Goal: Task Accomplishment & Management: Manage account settings

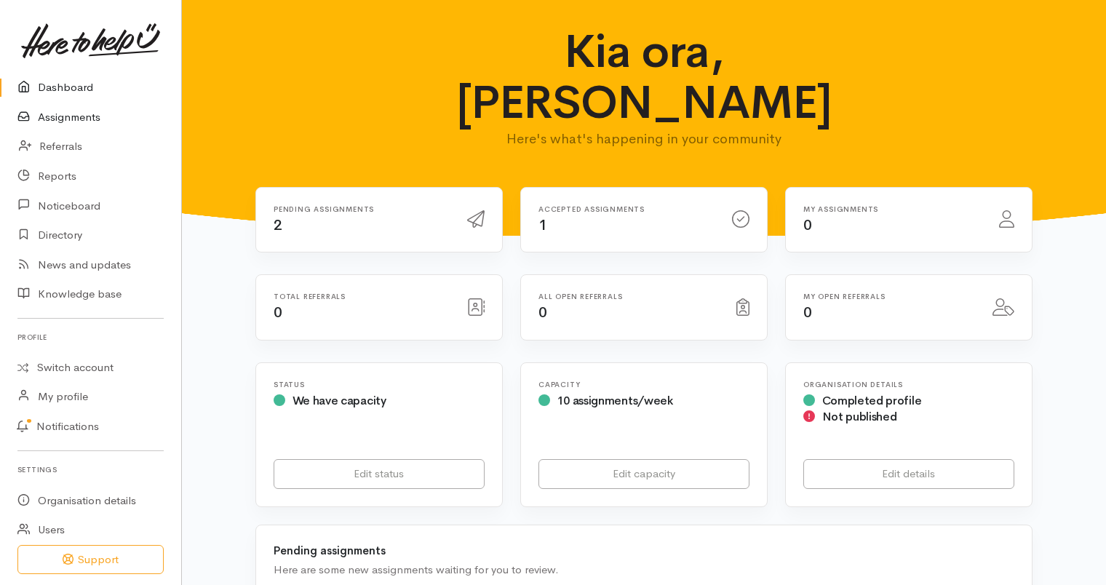
click at [82, 111] on link "Assignments" at bounding box center [90, 118] width 181 height 30
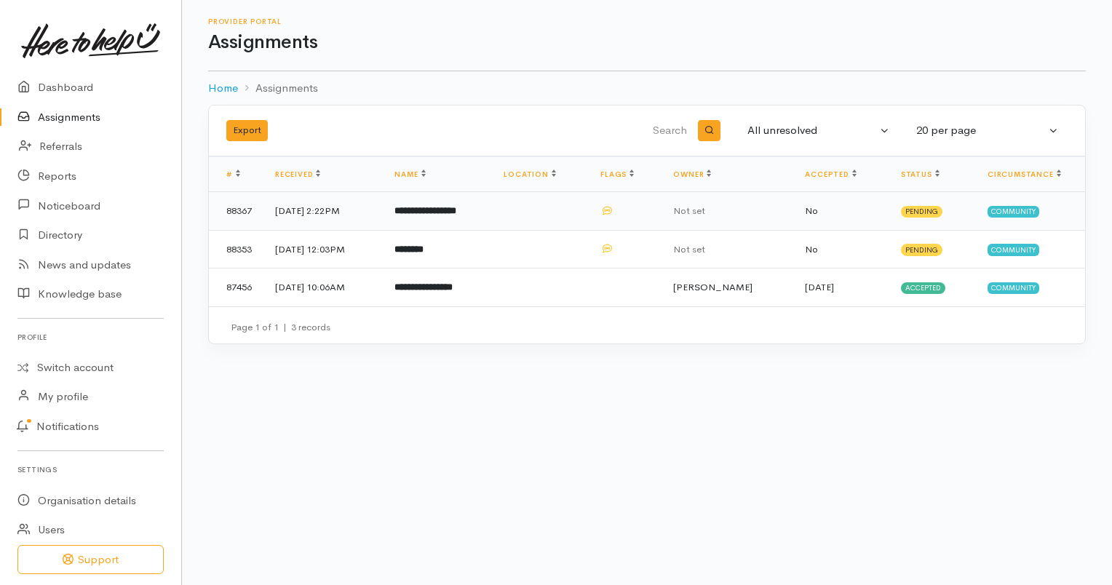
click at [860, 207] on td "No" at bounding box center [840, 211] width 95 height 39
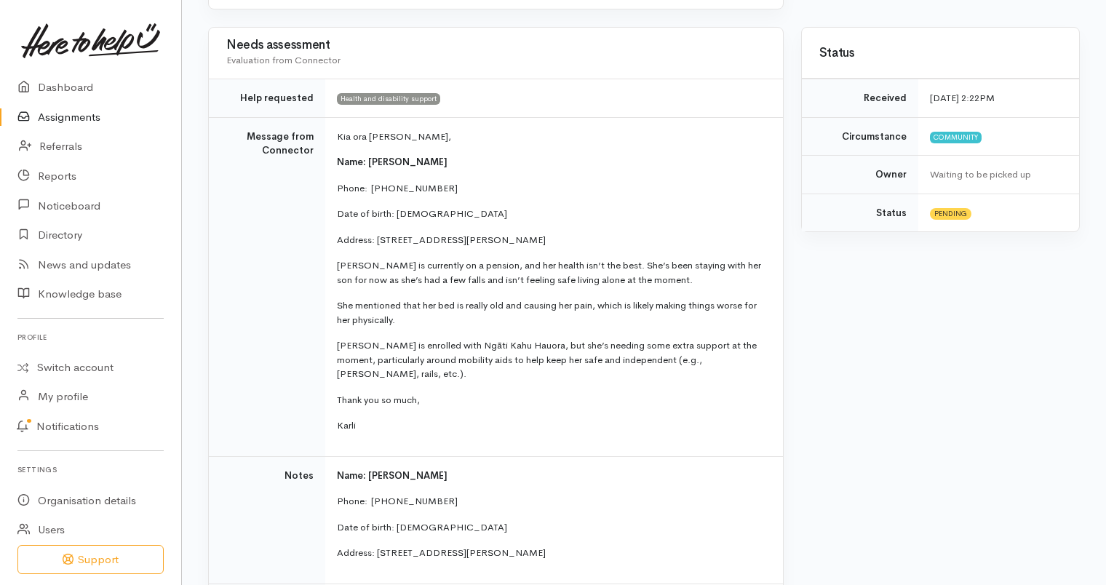
scroll to position [284, 0]
drag, startPoint x: 452, startPoint y: 335, endPoint x: 533, endPoint y: 329, distance: 81.0
click at [533, 329] on td "Kia ora Ella, Name: Mereraihia Roberts Phone:  0204754890 Date of birth: 29/05/…" at bounding box center [554, 285] width 458 height 339
copy p "Ngāti Kahu Hauora"
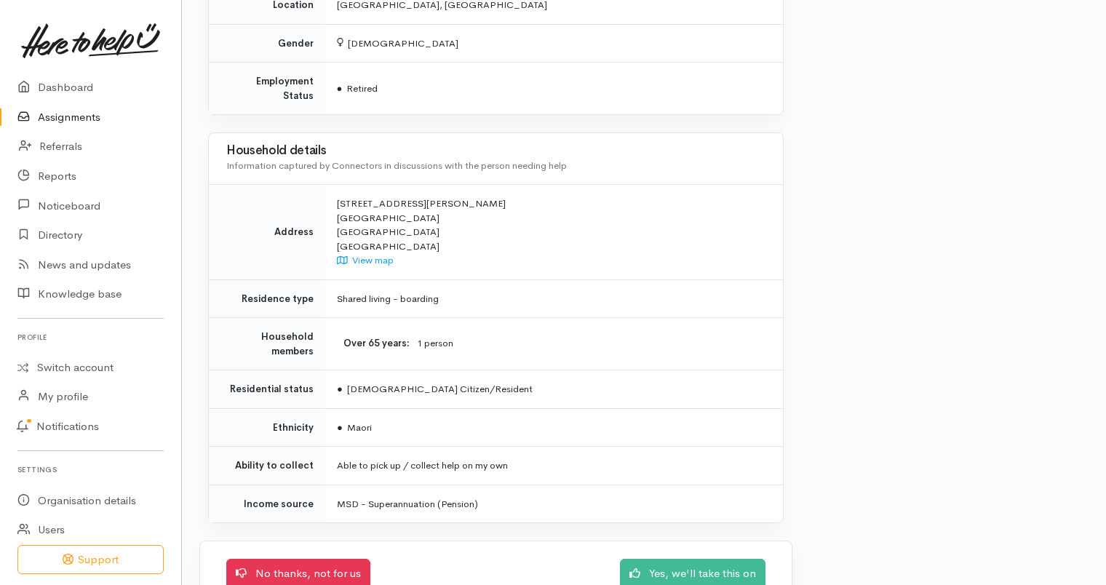
scroll to position [1071, 0]
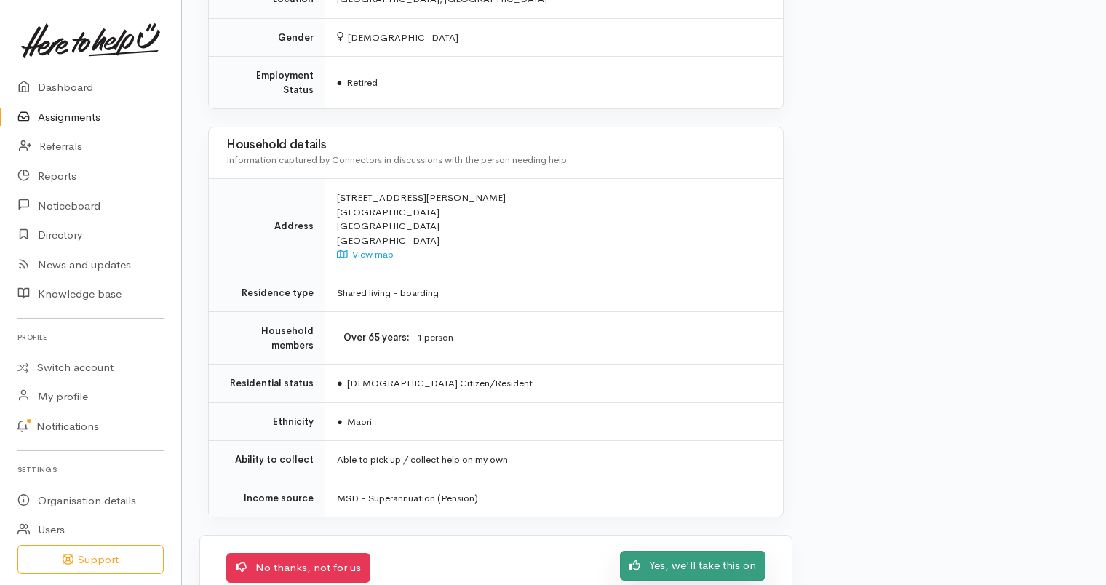
click at [699, 551] on link "Yes, we'll take this on" at bounding box center [693, 566] width 146 height 30
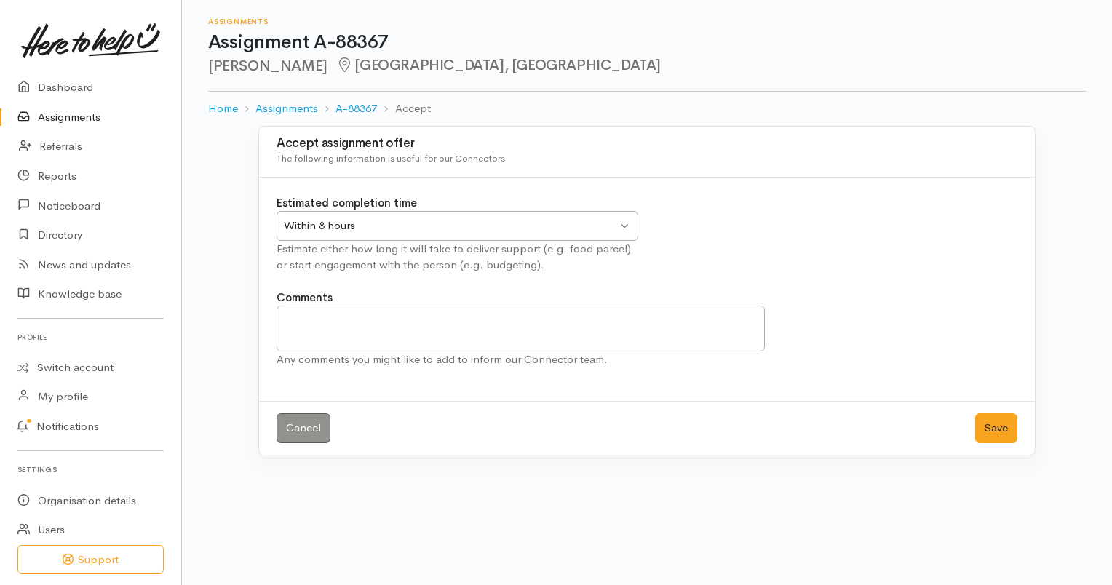
click at [550, 224] on div "Within 8 hours" at bounding box center [450, 226] width 333 height 17
click at [994, 425] on button "Save" at bounding box center [996, 428] width 42 height 30
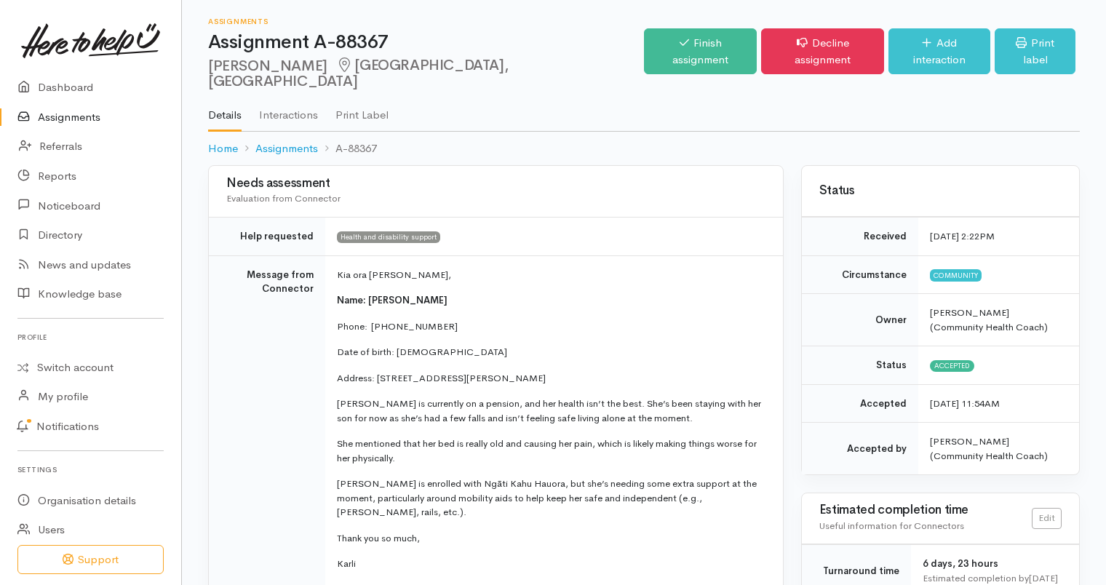
click at [216, 99] on link "Details" at bounding box center [224, 111] width 33 height 42
click at [109, 116] on link "Assignments" at bounding box center [90, 118] width 181 height 30
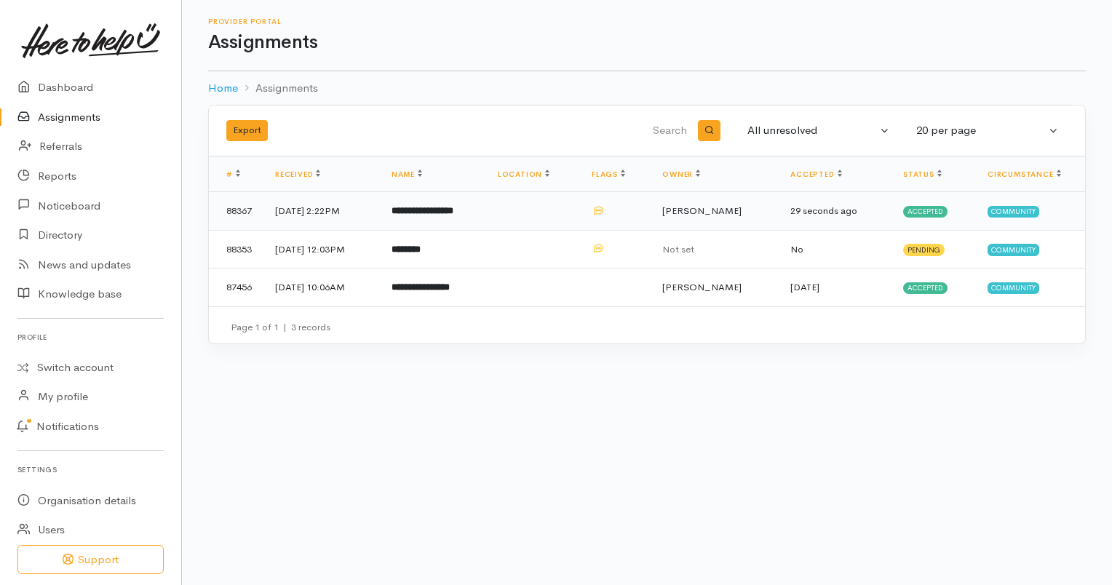
click at [453, 208] on b "**********" at bounding box center [423, 210] width 62 height 9
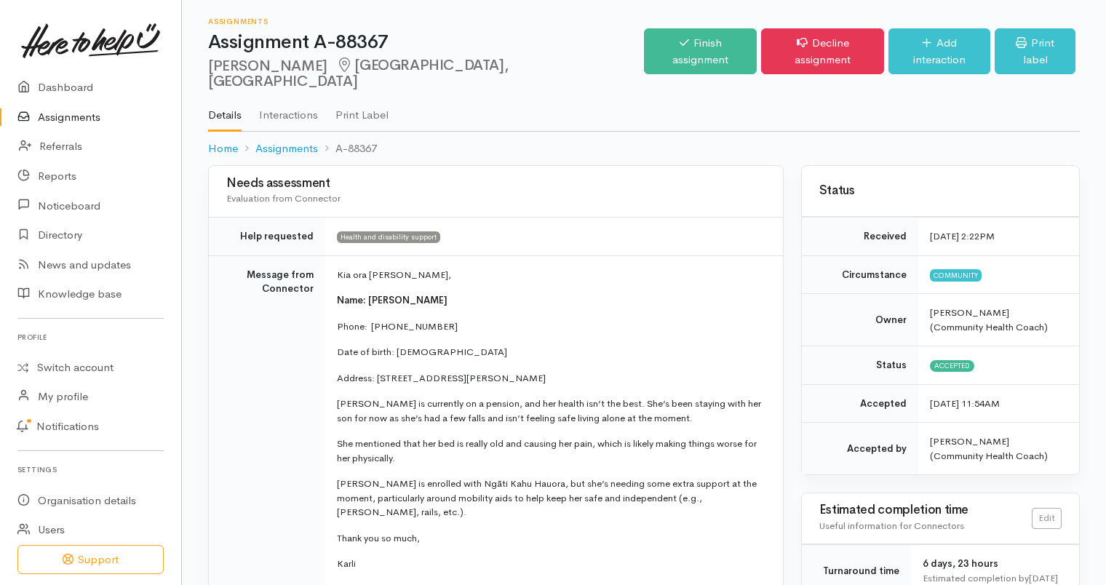
click at [131, 113] on link "Assignments" at bounding box center [90, 118] width 181 height 30
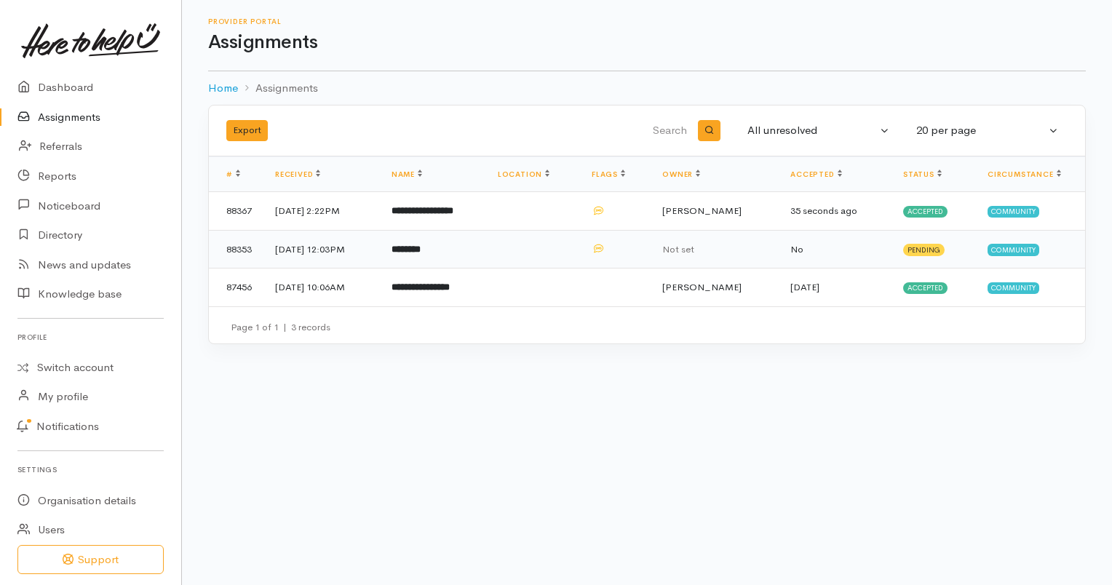
click at [469, 247] on td "********" at bounding box center [433, 249] width 106 height 39
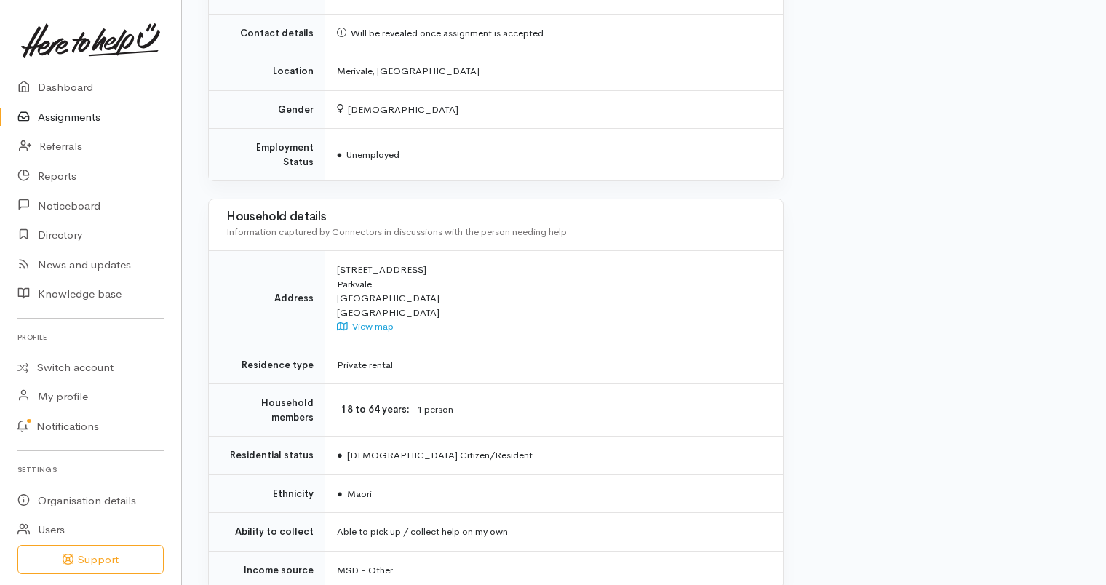
scroll to position [1298, 0]
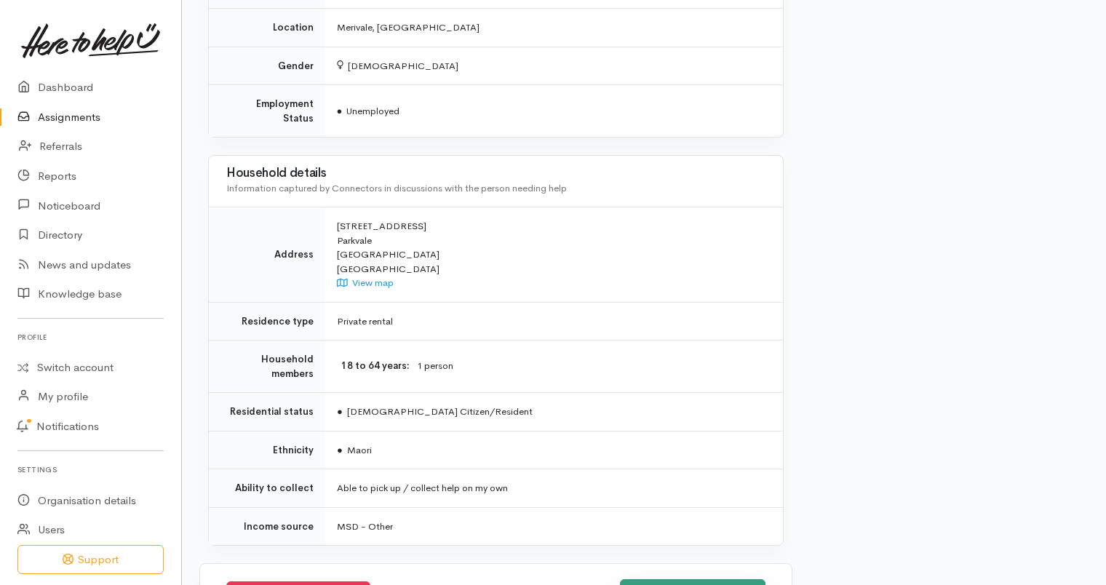
click at [673, 579] on link "Yes, we'll take this on" at bounding box center [693, 594] width 146 height 30
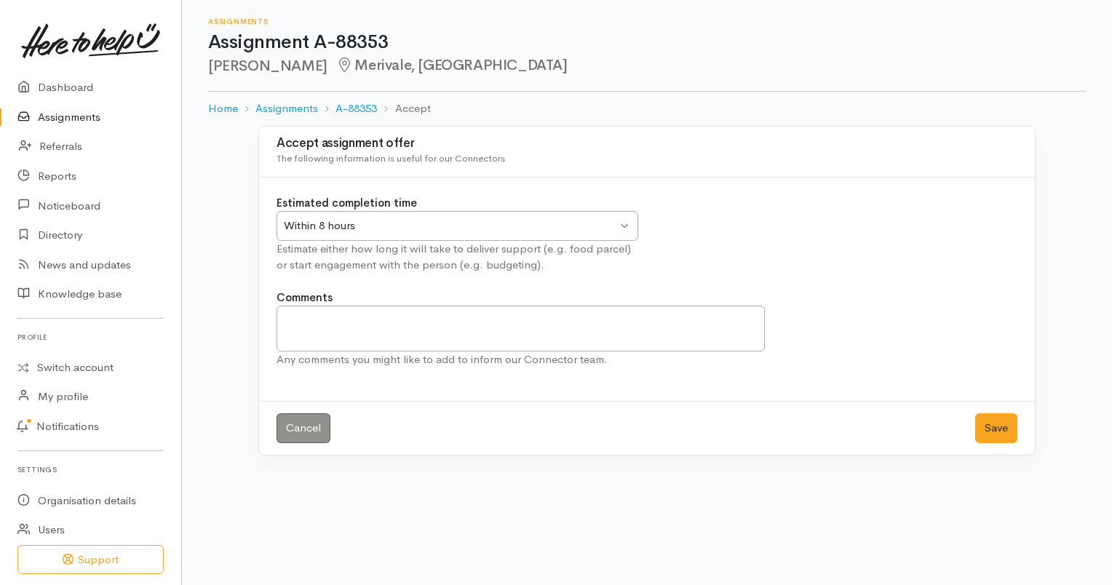
click at [552, 218] on div "Within 8 hours" at bounding box center [450, 226] width 333 height 17
click at [987, 426] on button "Save" at bounding box center [996, 428] width 42 height 30
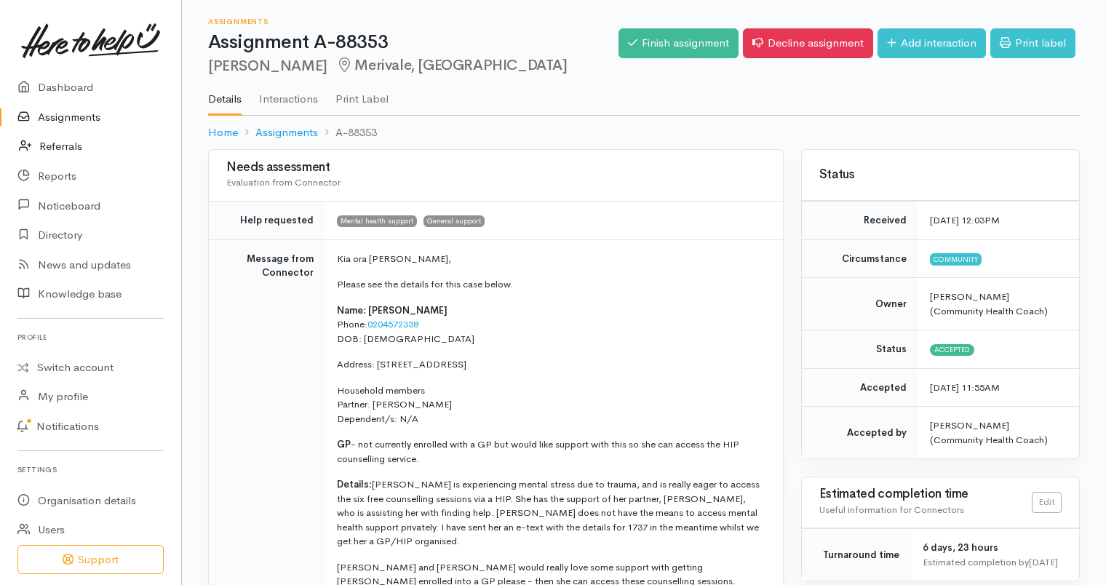
click at [82, 148] on link "Referrals" at bounding box center [90, 147] width 181 height 30
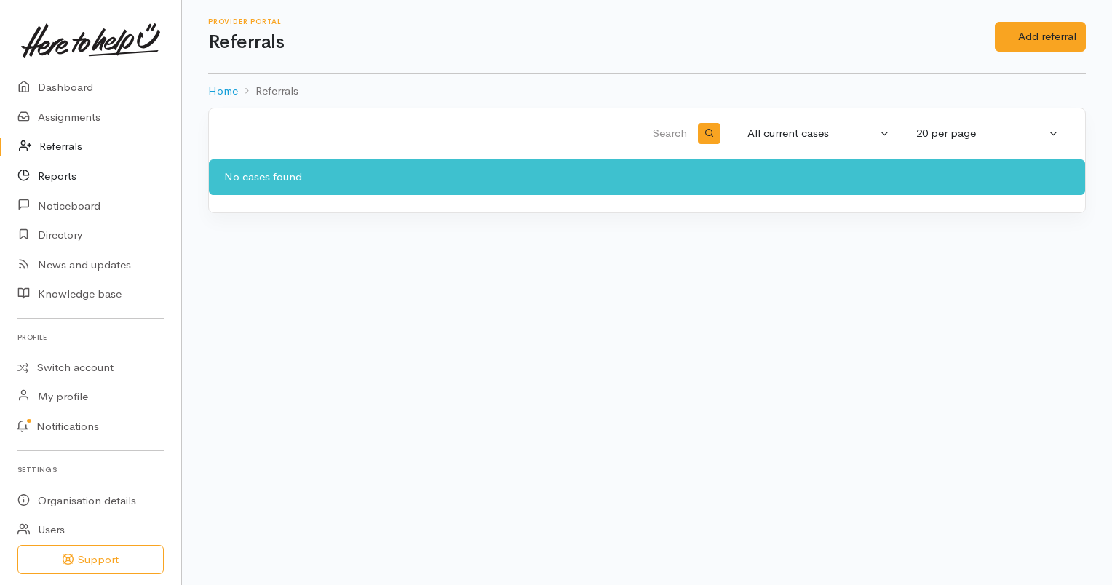
click at [63, 165] on link "Reports" at bounding box center [90, 177] width 181 height 30
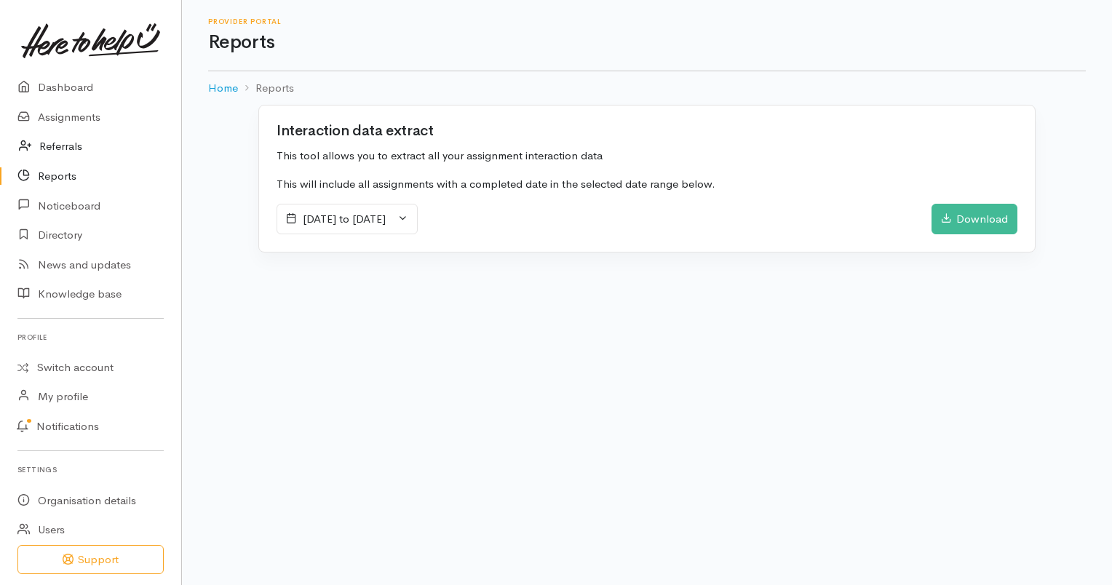
click at [64, 144] on link "Referrals" at bounding box center [90, 147] width 181 height 30
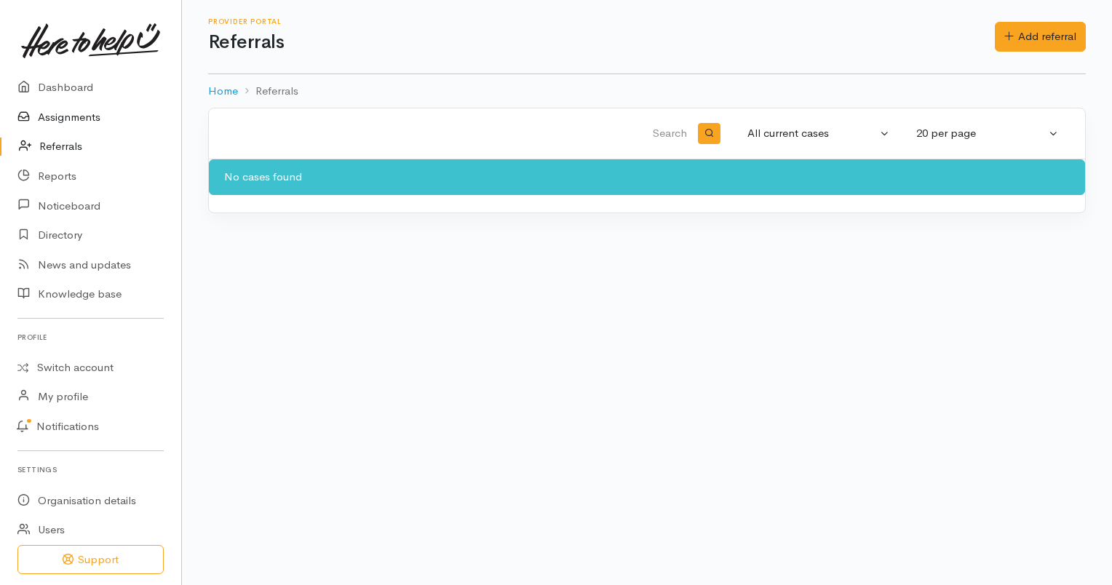
click at [87, 111] on link "Assignments" at bounding box center [90, 118] width 181 height 30
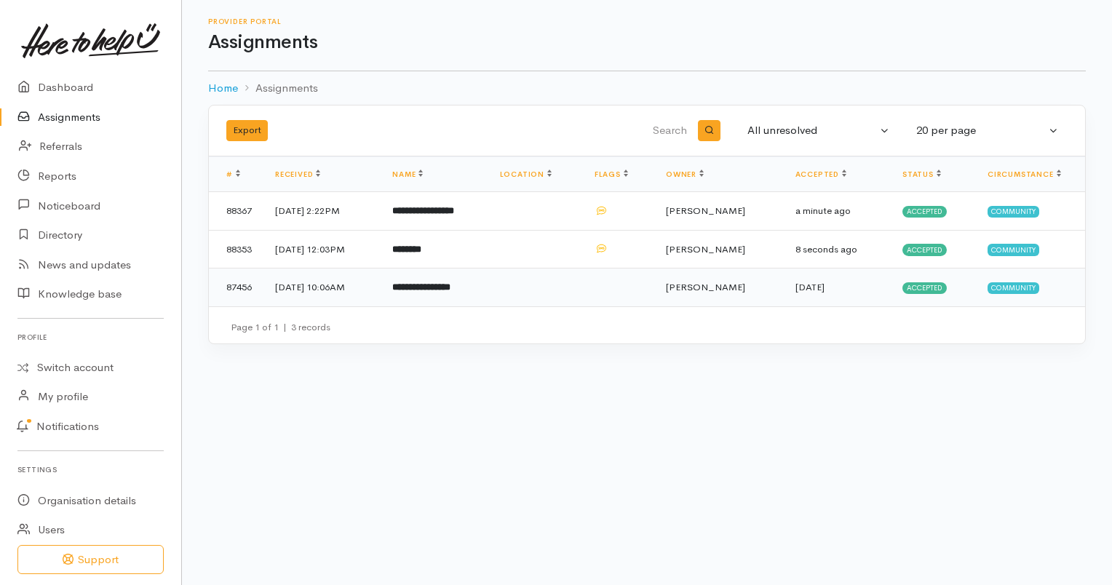
click at [381, 290] on td "11 Aug 2025, 10:06AM" at bounding box center [321, 288] width 117 height 38
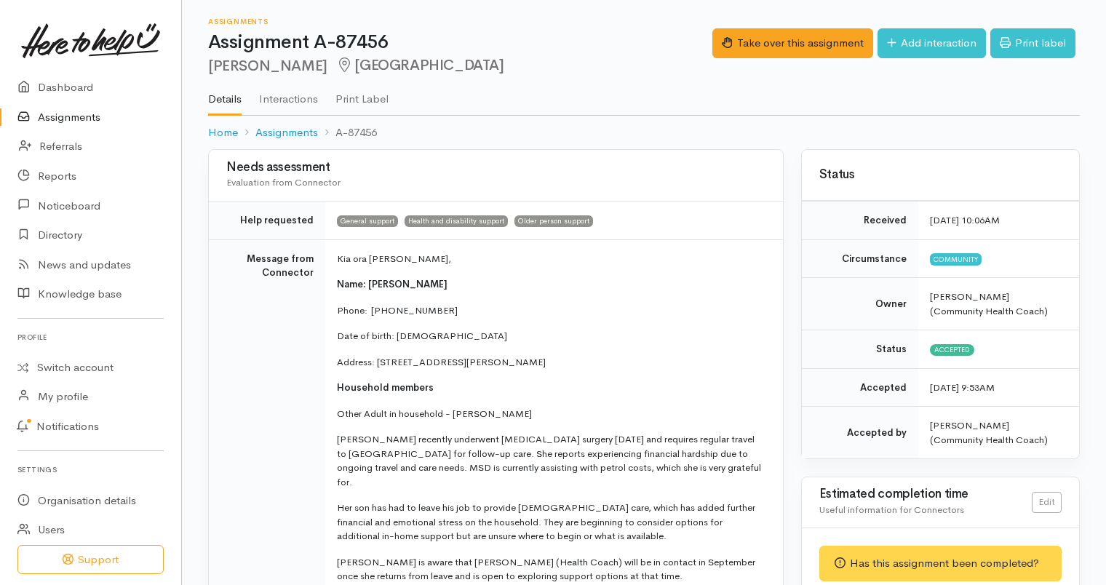
click at [111, 119] on link "Assignments" at bounding box center [90, 118] width 181 height 30
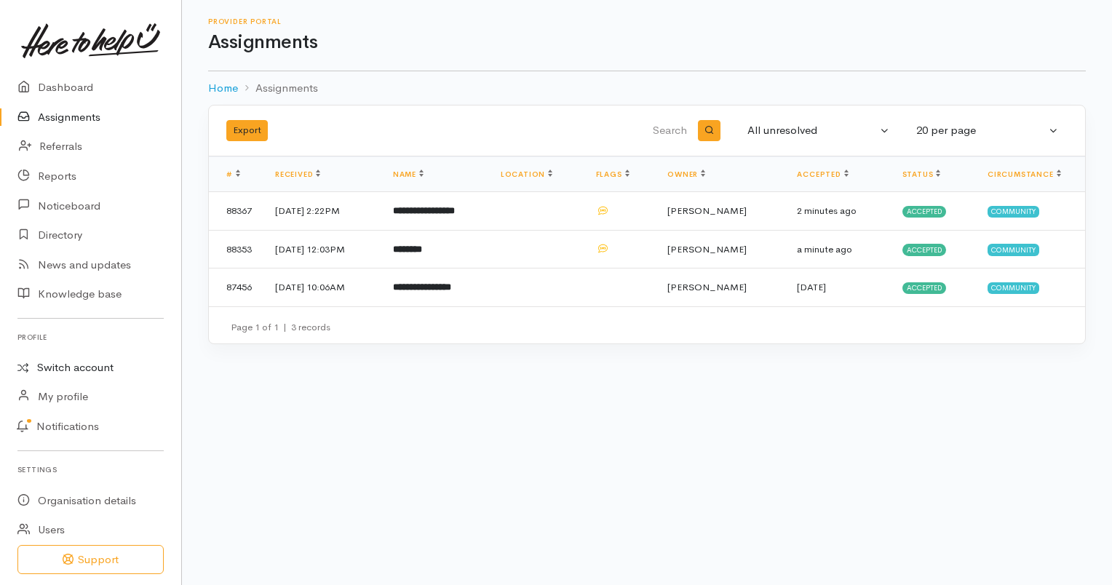
click at [102, 368] on link "Switch account" at bounding box center [90, 368] width 181 height 28
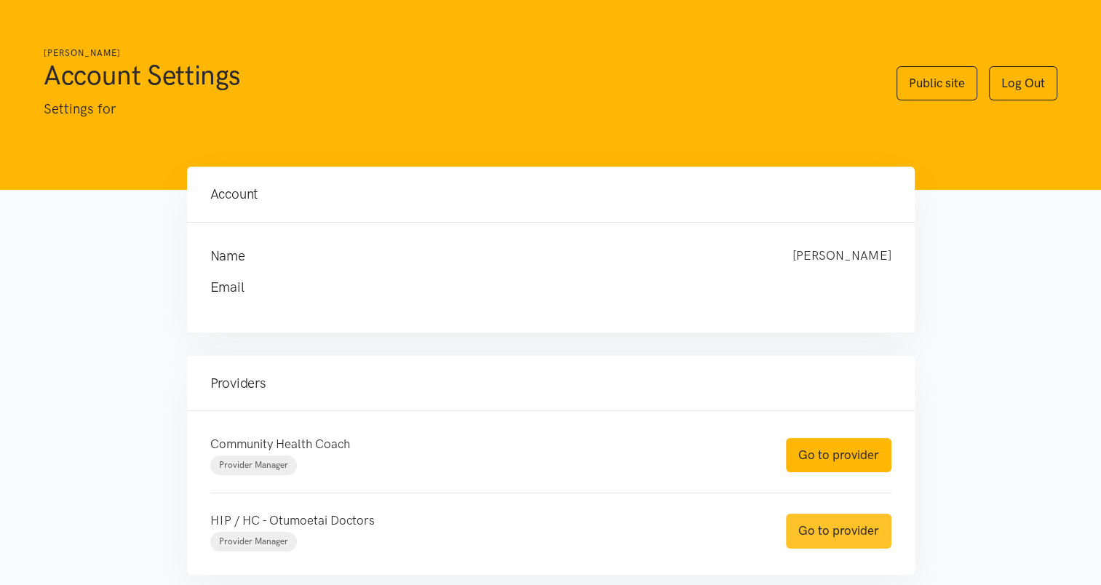
click at [822, 531] on link "Go to provider" at bounding box center [839, 531] width 106 height 34
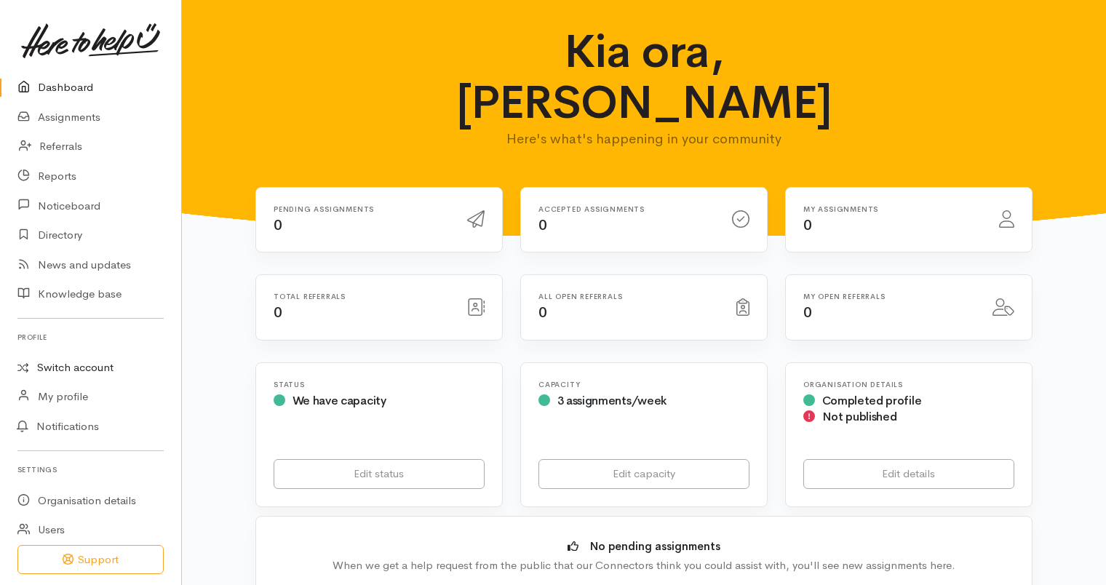
click at [56, 378] on link "Switch account" at bounding box center [90, 368] width 181 height 28
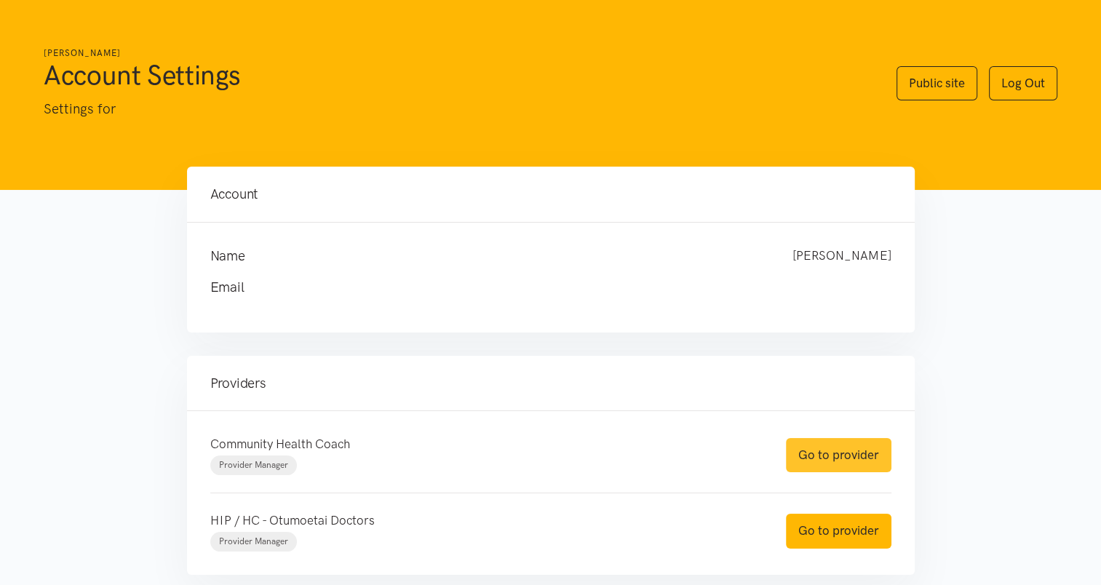
click at [852, 453] on link "Go to provider" at bounding box center [839, 455] width 106 height 34
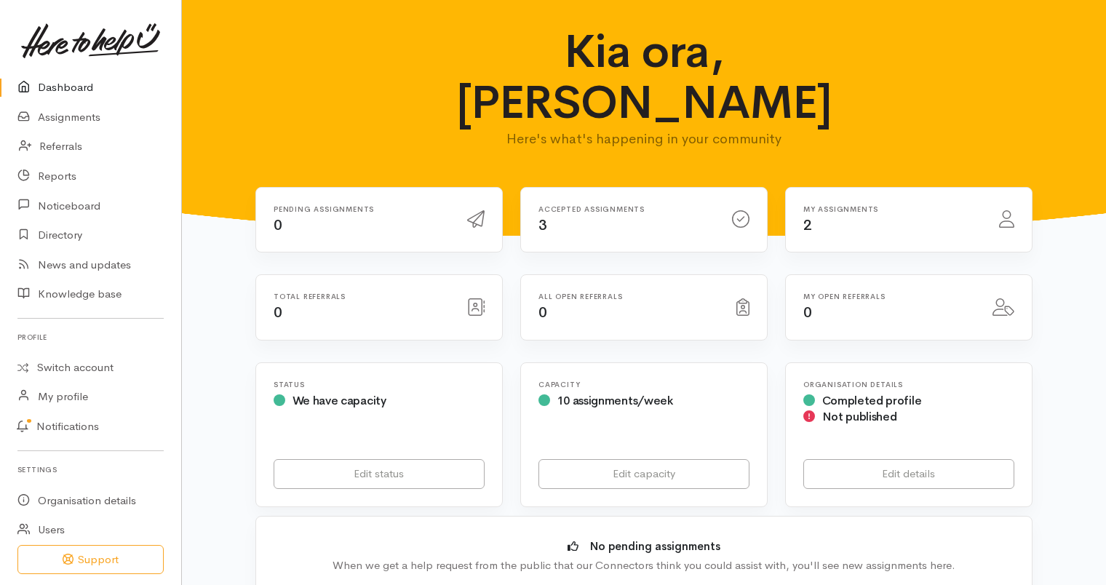
click at [812, 205] on div "My assignments 2" at bounding box center [893, 220] width 196 height 30
click at [57, 114] on link "Assignments" at bounding box center [90, 118] width 181 height 30
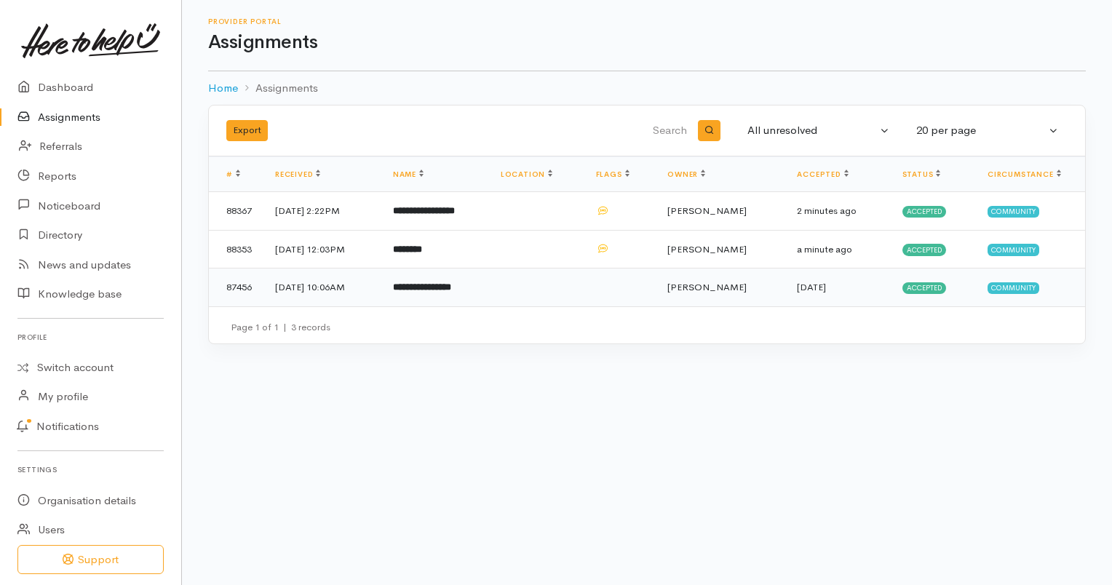
click at [451, 285] on b "**********" at bounding box center [422, 286] width 58 height 9
